Goal: Transaction & Acquisition: Purchase product/service

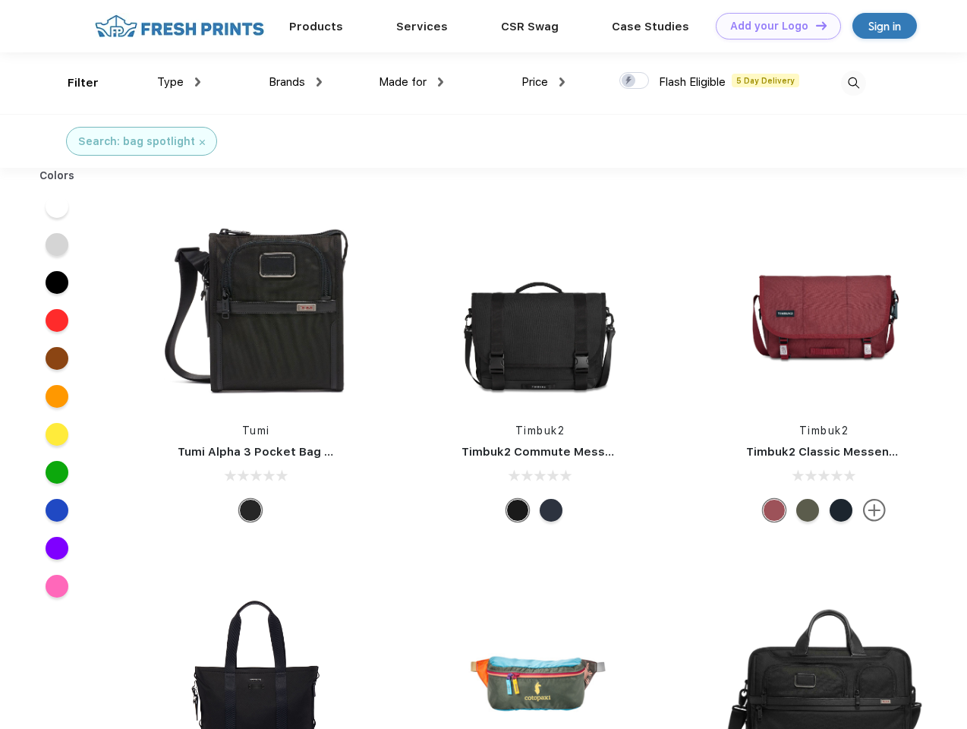
click at [773, 26] on link "Add your Logo Design Tool" at bounding box center [778, 26] width 125 height 27
click at [0, 0] on div "Design Tool" at bounding box center [0, 0] width 0 height 0
click at [815, 25] on link "Add your Logo Design Tool" at bounding box center [778, 26] width 125 height 27
click at [73, 83] on div "Filter" at bounding box center [83, 82] width 31 height 17
click at [179, 82] on span "Type" at bounding box center [170, 82] width 27 height 14
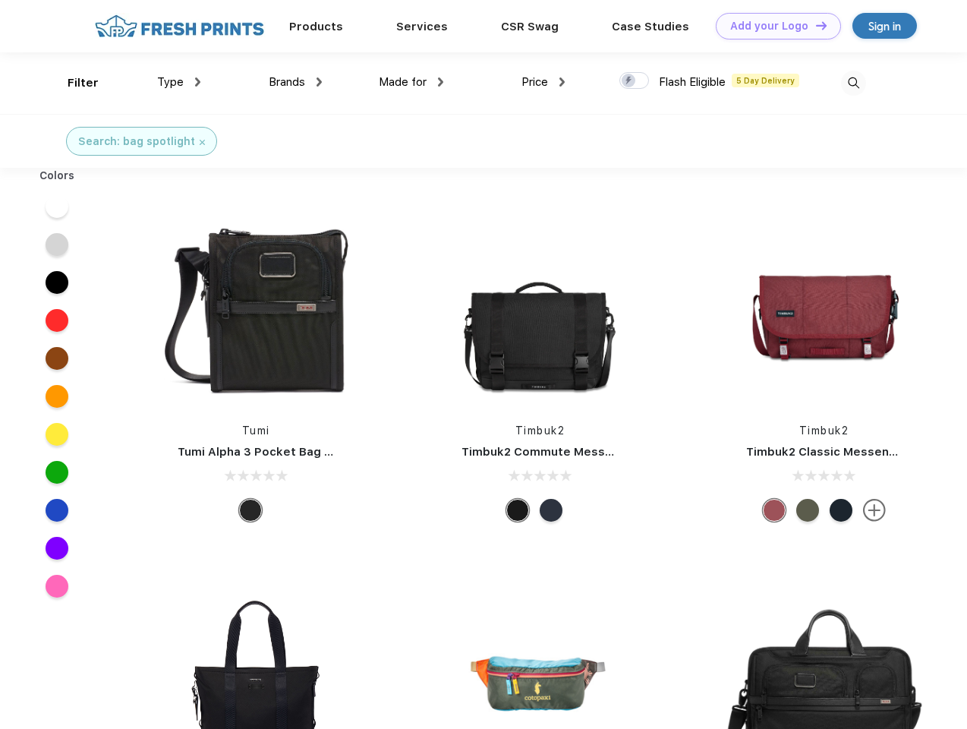
click at [295, 82] on span "Brands" at bounding box center [287, 82] width 36 height 14
click at [412, 82] on span "Made for" at bounding box center [403, 82] width 48 height 14
click at [544, 82] on span "Price" at bounding box center [535, 82] width 27 height 14
click at [635, 81] on div at bounding box center [635, 80] width 30 height 17
click at [629, 81] on input "checkbox" at bounding box center [625, 76] width 10 height 10
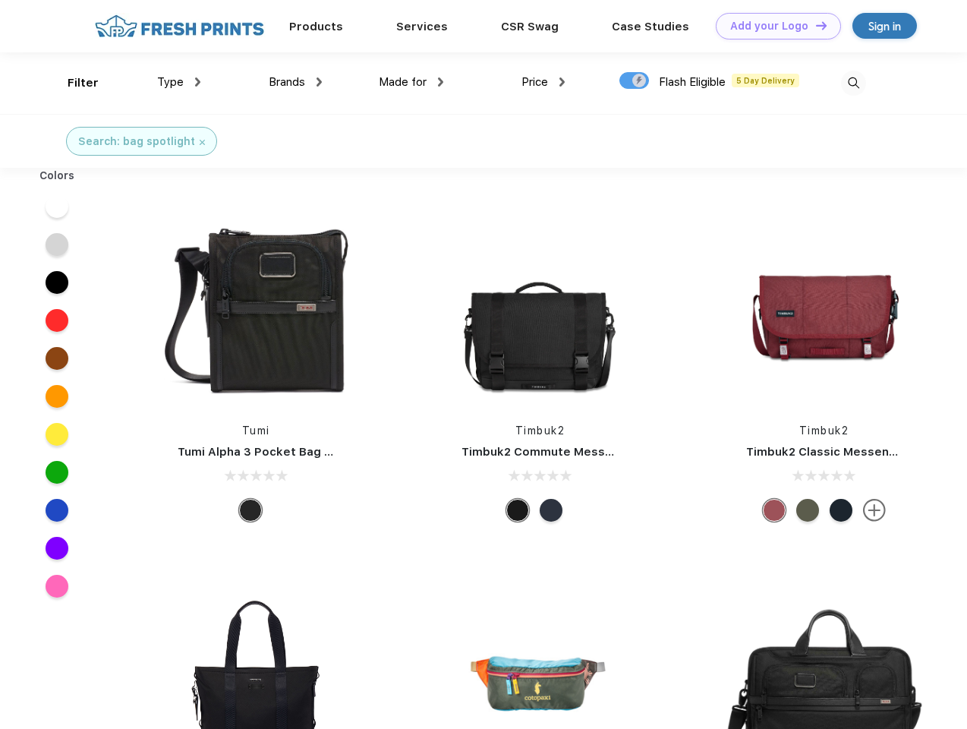
click at [853, 83] on img at bounding box center [853, 83] width 25 height 25
